Goal: Check status

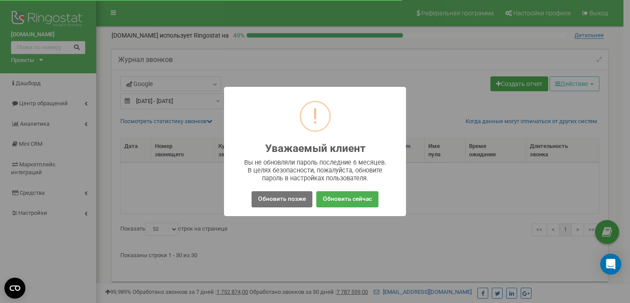
select select "50"
click at [289, 199] on button "Обновить позже" at bounding box center [281, 200] width 61 height 16
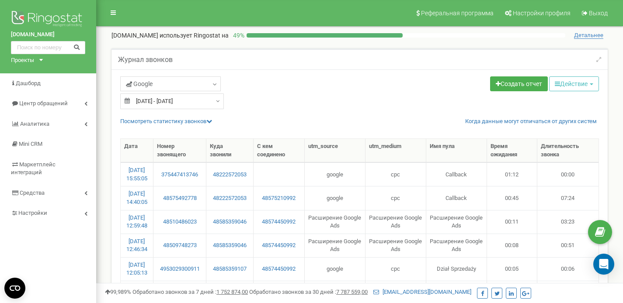
type input "[DATE]"
click at [185, 100] on input "01.09.2022 - 02.09.2022" at bounding box center [172, 102] width 104 height 16
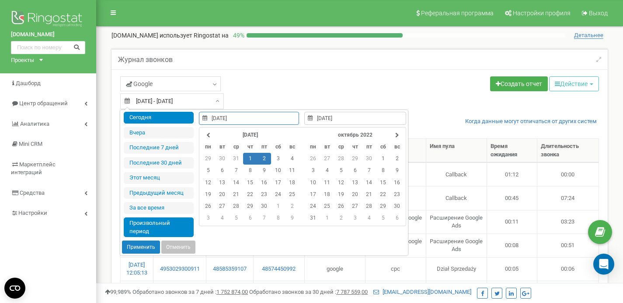
type input "21.08.2025"
click at [174, 122] on li "Сегодня" at bounding box center [159, 118] width 70 height 12
type input "21.08.2025 - 21.08.2025"
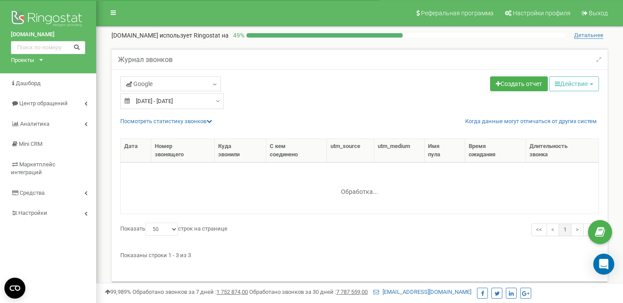
select select "50"
